Goal: Check status

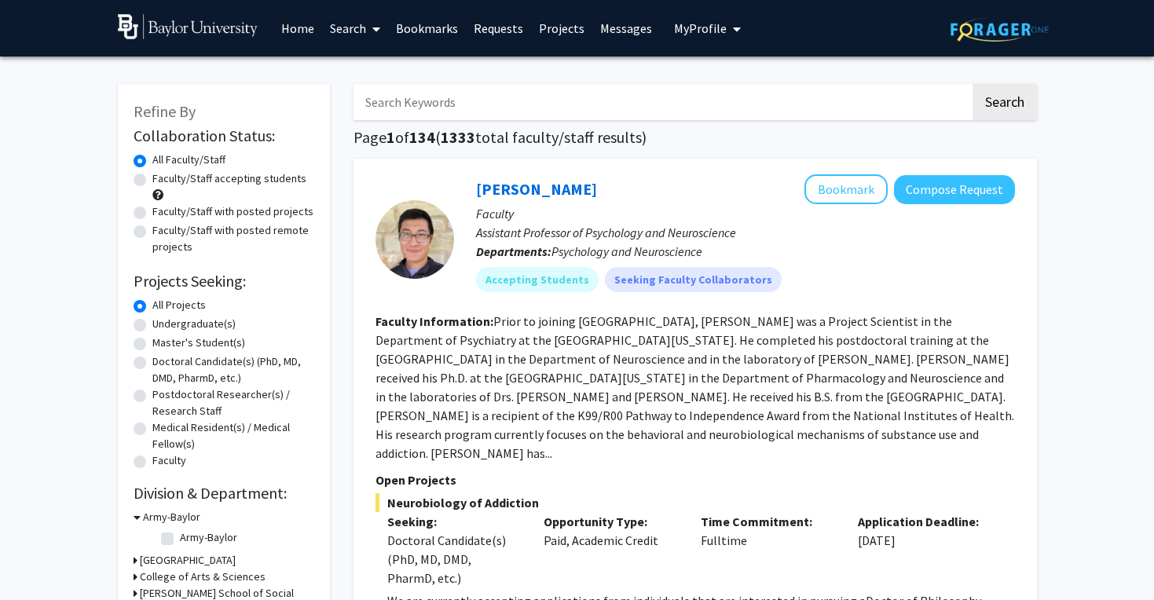
click at [560, 32] on link "Projects" at bounding box center [561, 28] width 61 height 55
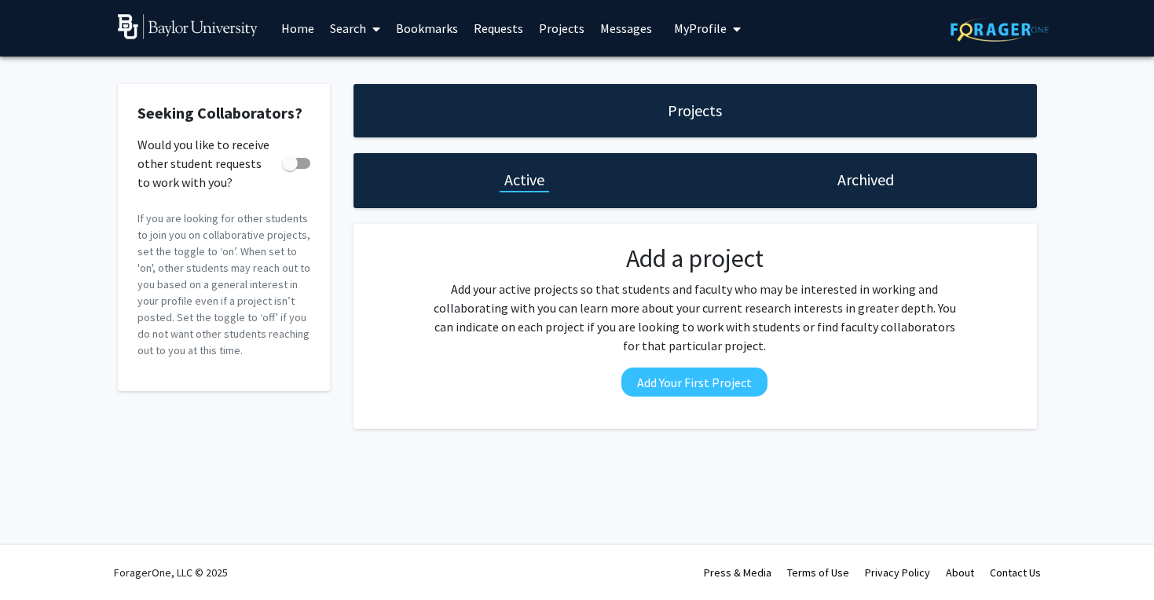
click at [698, 128] on div "Projects" at bounding box center [694, 110] width 683 height 53
click at [695, 31] on span "My Profile" at bounding box center [700, 28] width 53 height 16
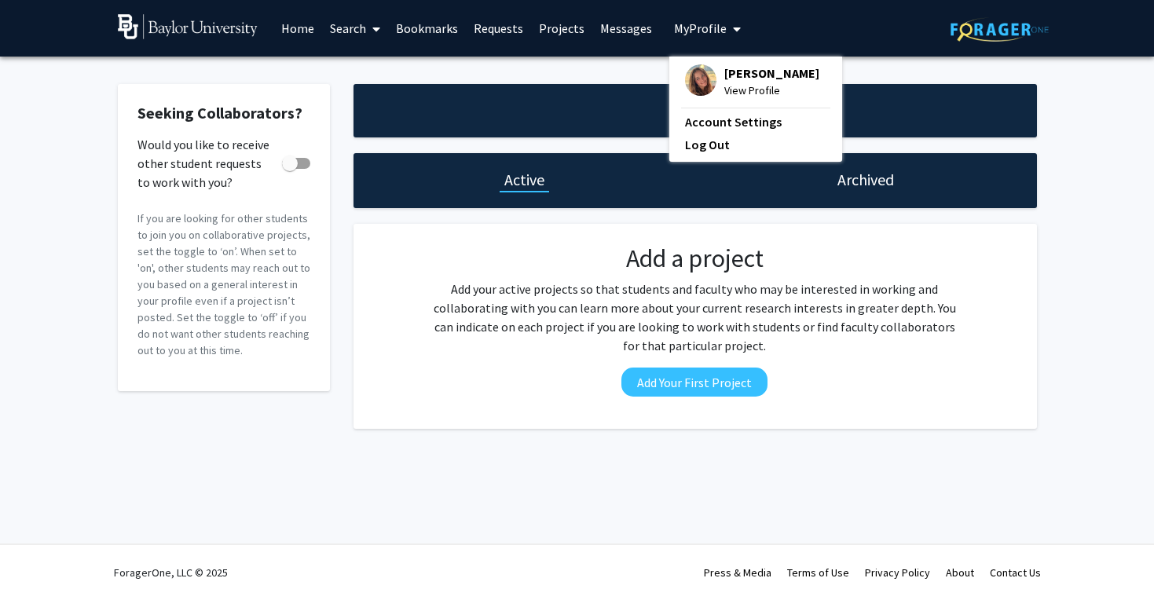
click at [712, 93] on div "[PERSON_NAME] View Profile" at bounding box center [752, 81] width 134 height 35
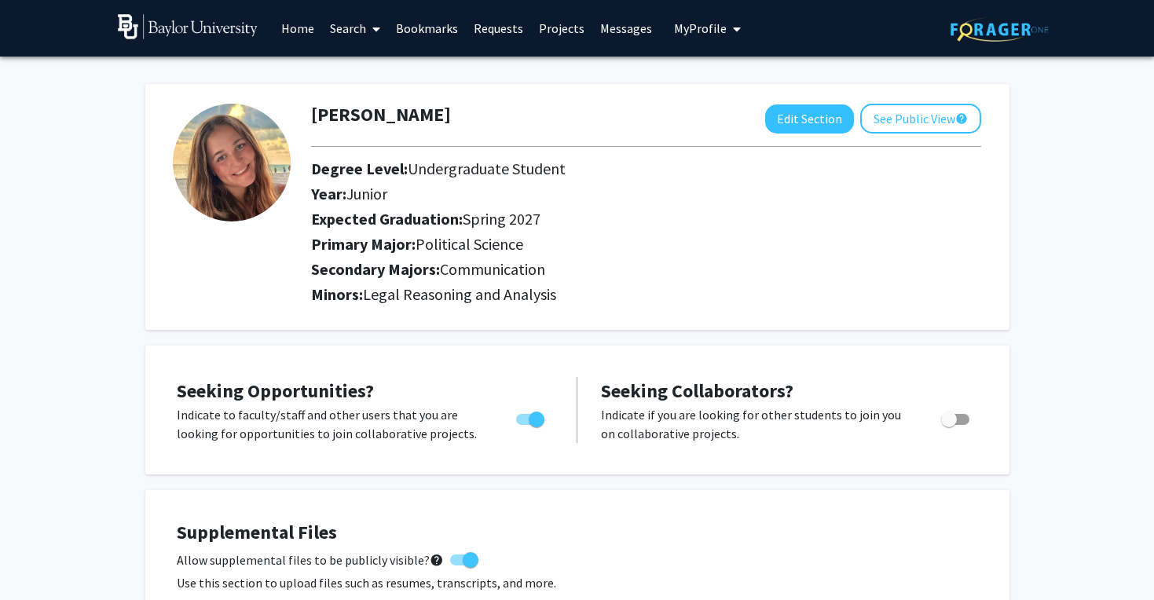
click at [477, 41] on link "Requests" at bounding box center [498, 28] width 65 height 55
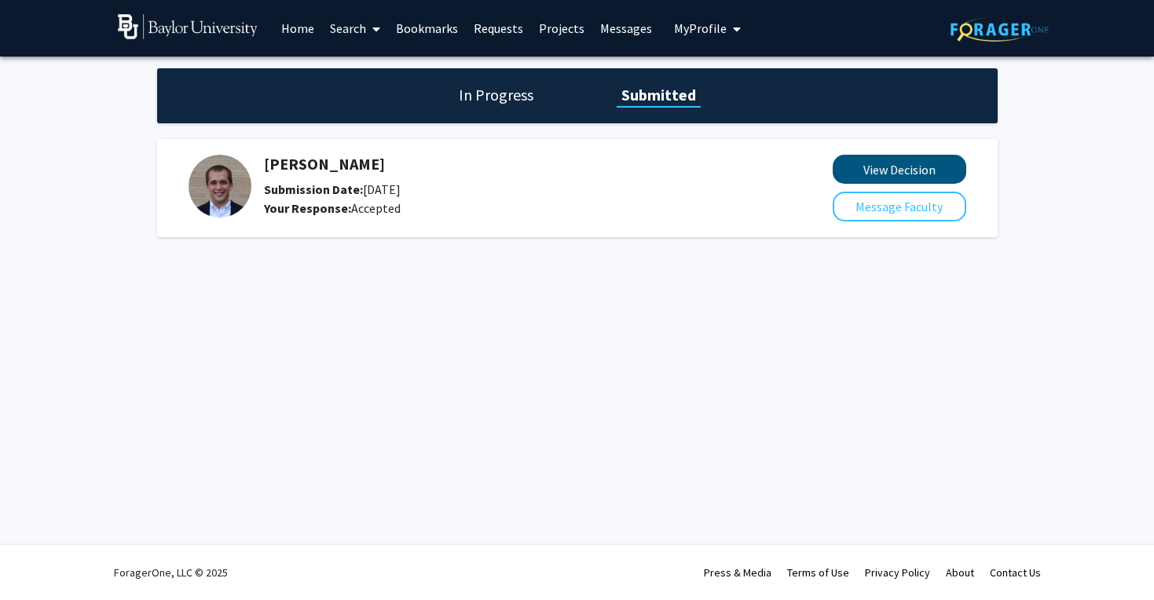
click at [849, 173] on button "View Decision" at bounding box center [900, 169] width 134 height 29
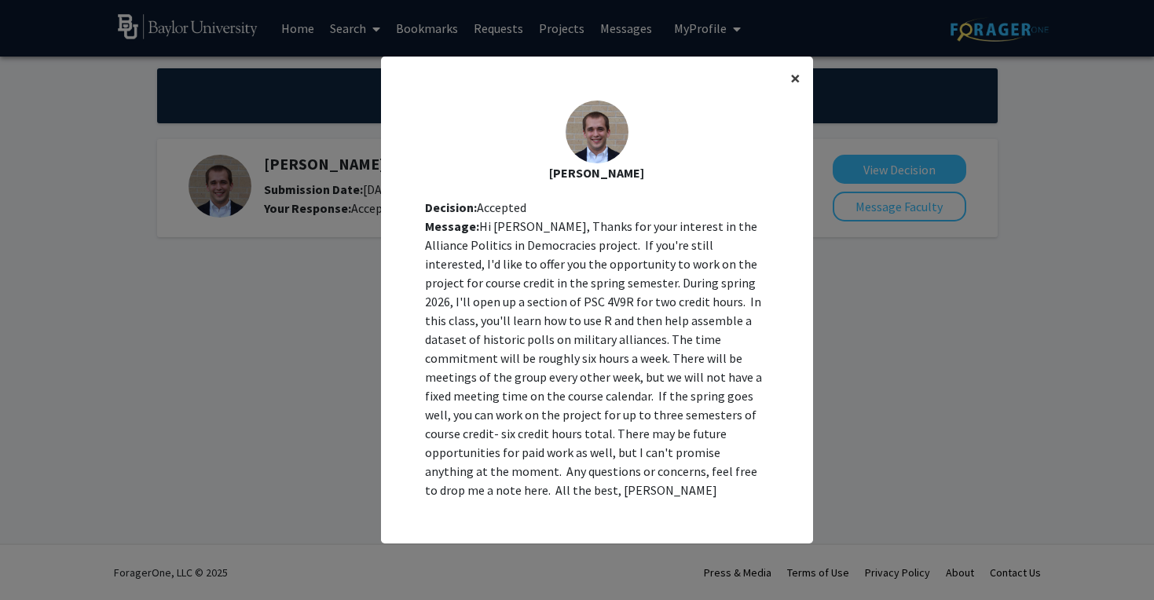
click at [790, 90] on span "×" at bounding box center [795, 78] width 10 height 24
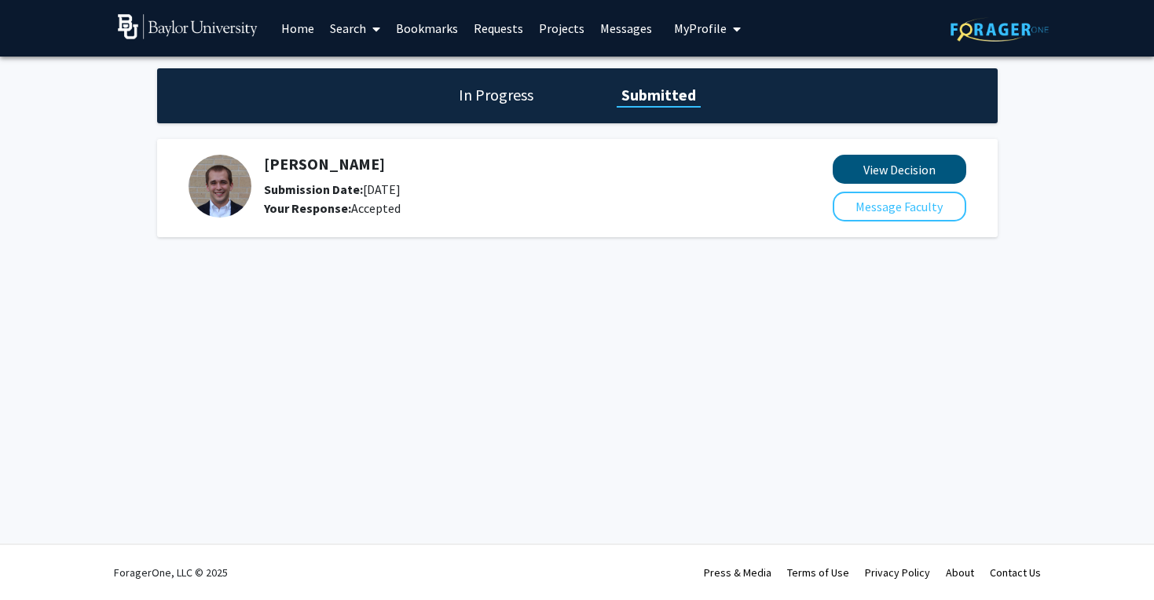
click at [885, 165] on button "View Decision" at bounding box center [900, 169] width 134 height 29
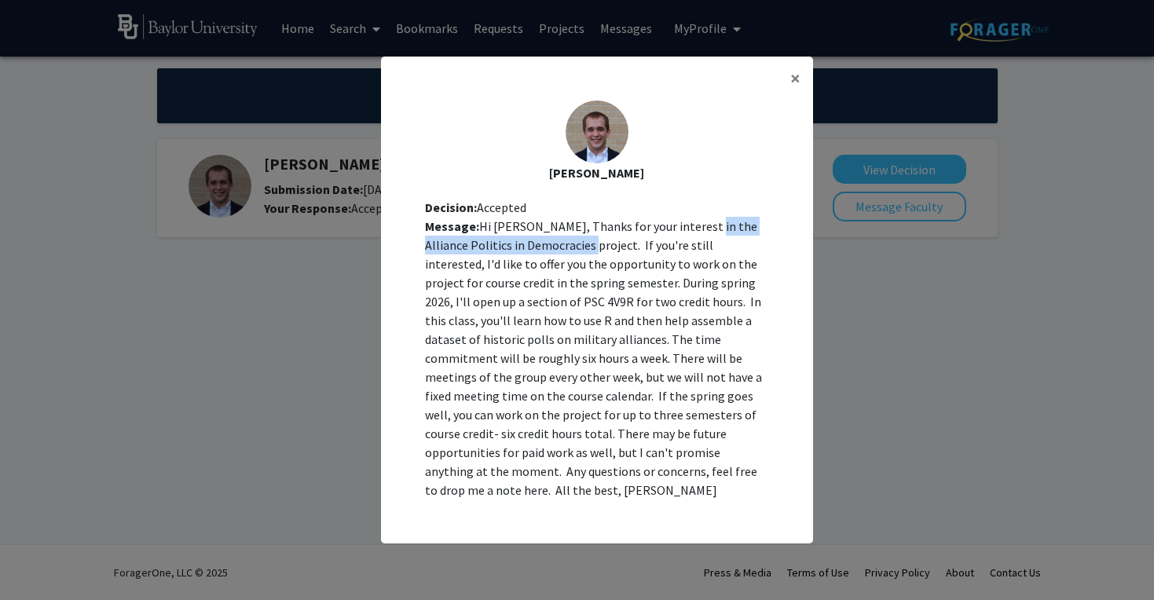
drag, startPoint x: 686, startPoint y: 234, endPoint x: 544, endPoint y: 247, distance: 142.0
click at [544, 247] on div "Message: Hi [PERSON_NAME], Thanks for your interest in the Alliance Politics in…" at bounding box center [597, 358] width 344 height 283
copy div "Alliance Politics in Democracies project"
